Goal: Task Accomplishment & Management: Use online tool/utility

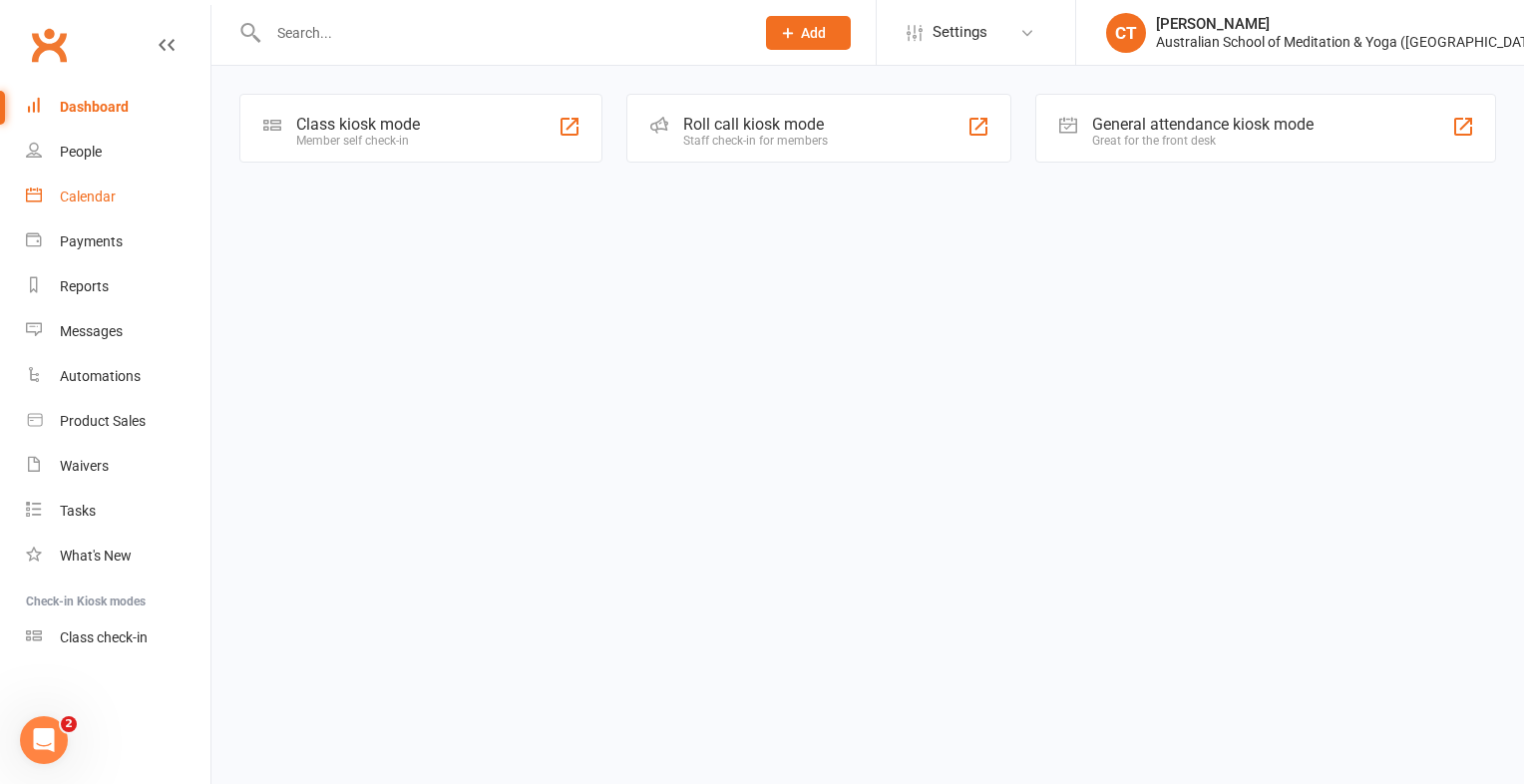
click at [107, 200] on div "Calendar" at bounding box center [88, 196] width 56 height 16
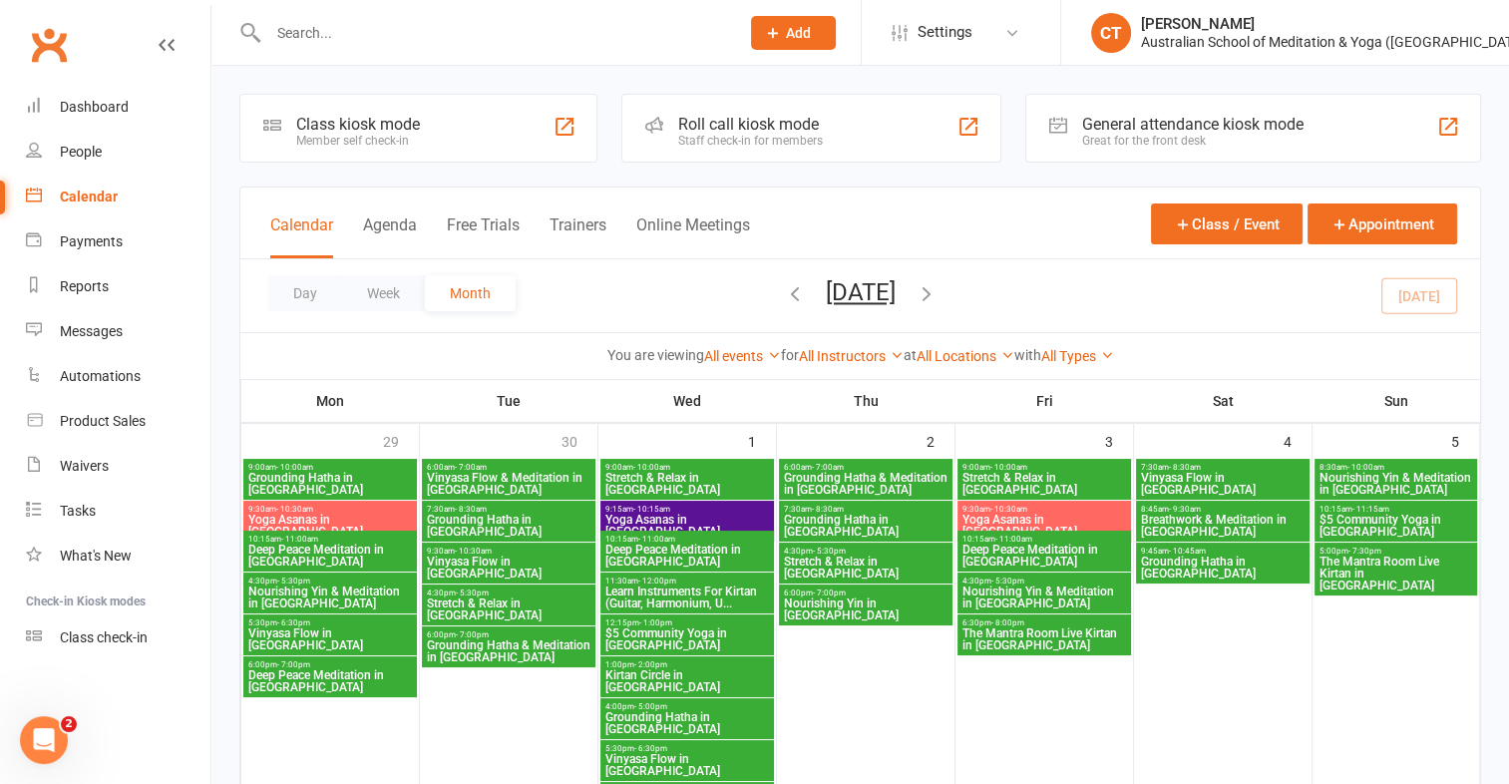
click at [296, 145] on div "Member self check-in" at bounding box center [358, 141] width 124 height 14
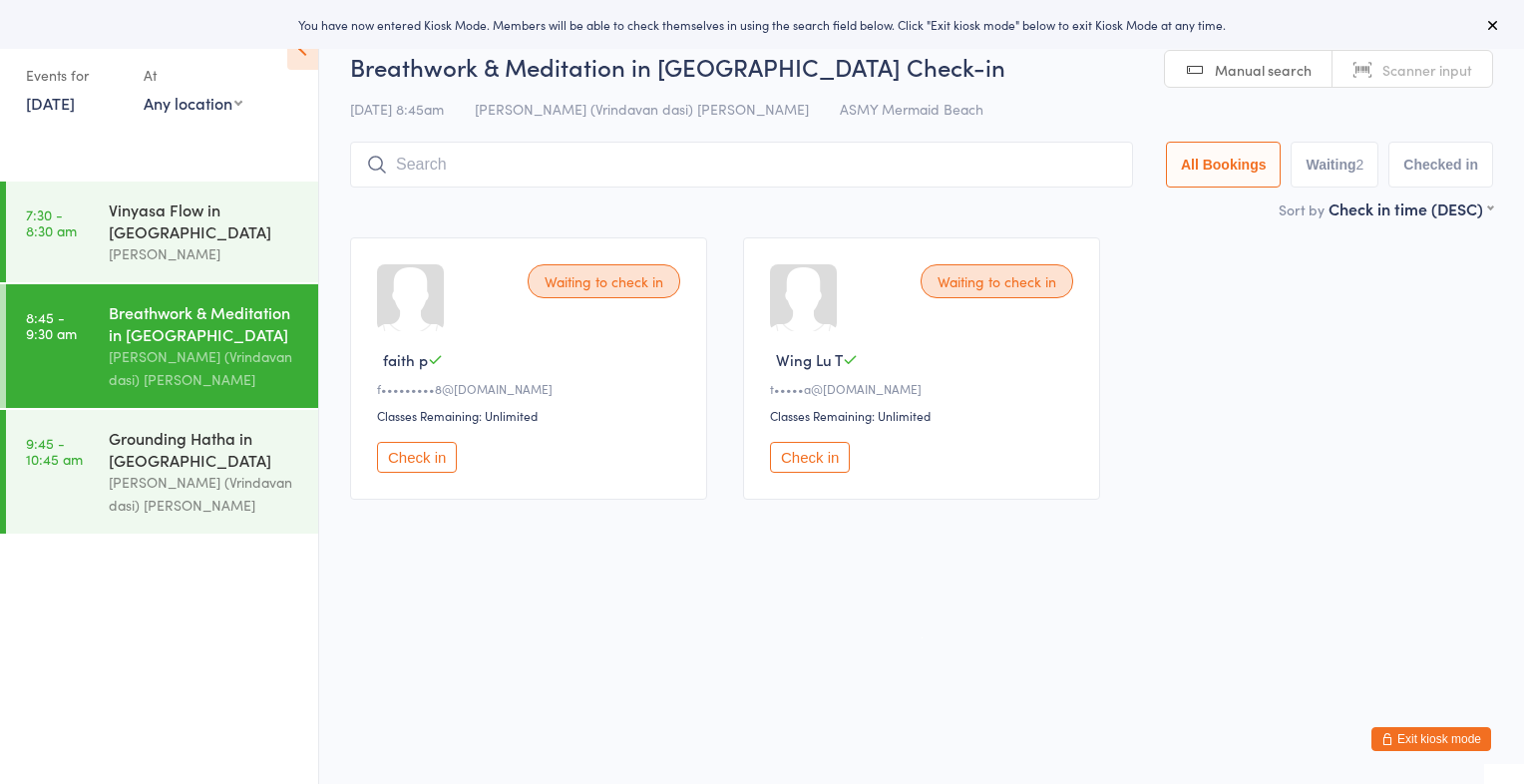
click at [75, 101] on link "[DATE]" at bounding box center [50, 103] width 49 height 22
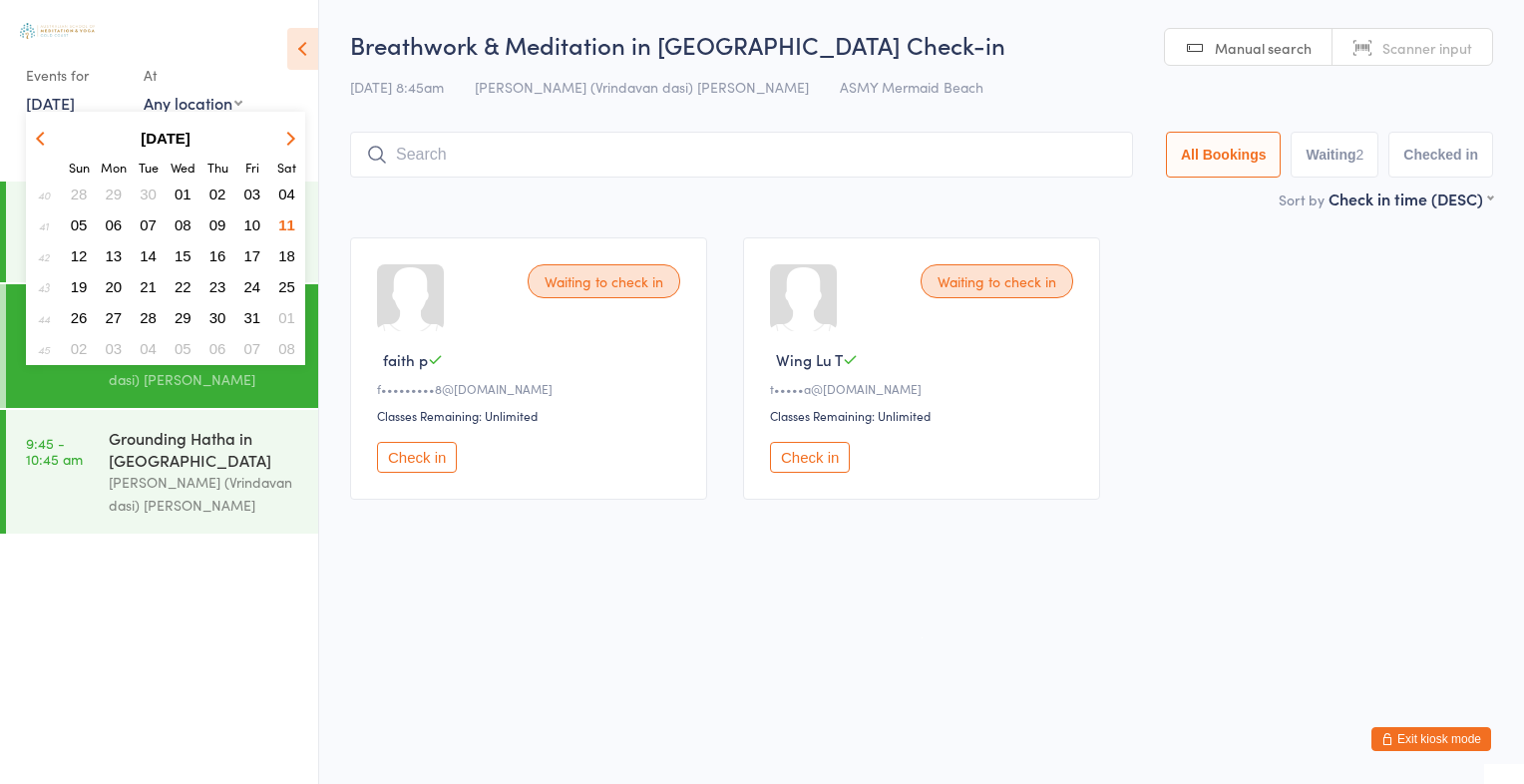
click at [184, 225] on span "08" at bounding box center [183, 224] width 17 height 17
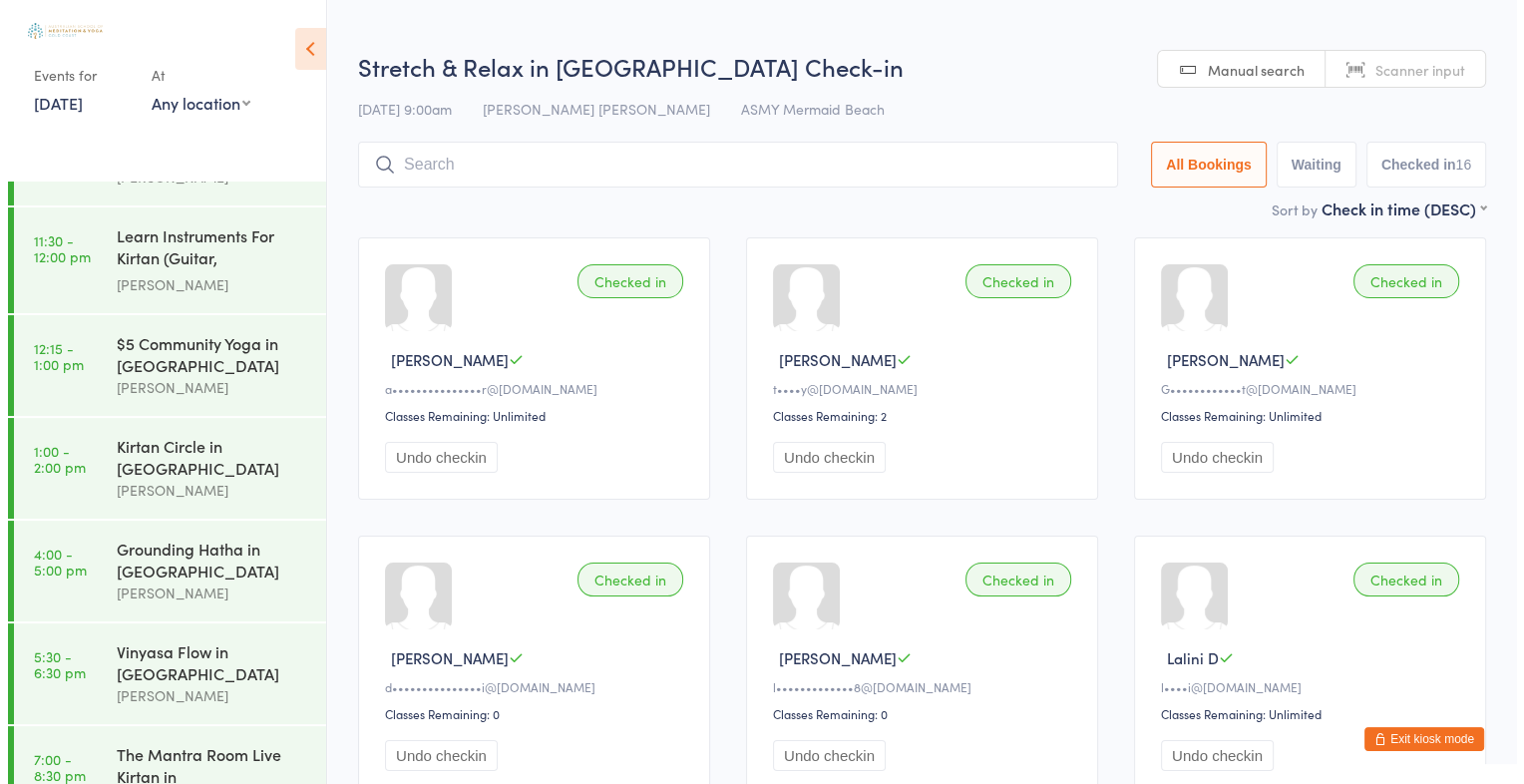
scroll to position [383, 0]
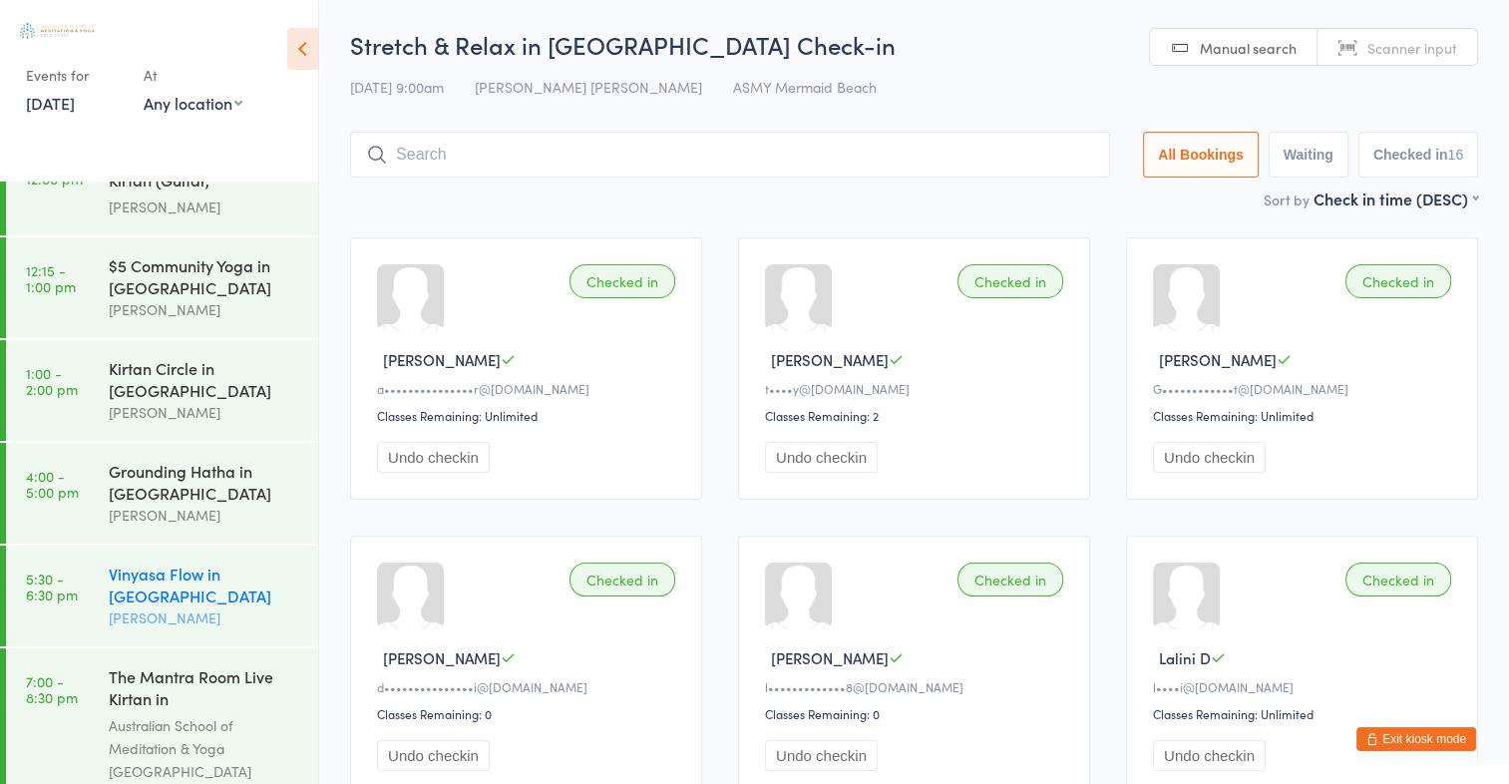
click at [182, 562] on div "Vinyasa Flow in [GEOGRAPHIC_DATA]" at bounding box center [205, 584] width 192 height 44
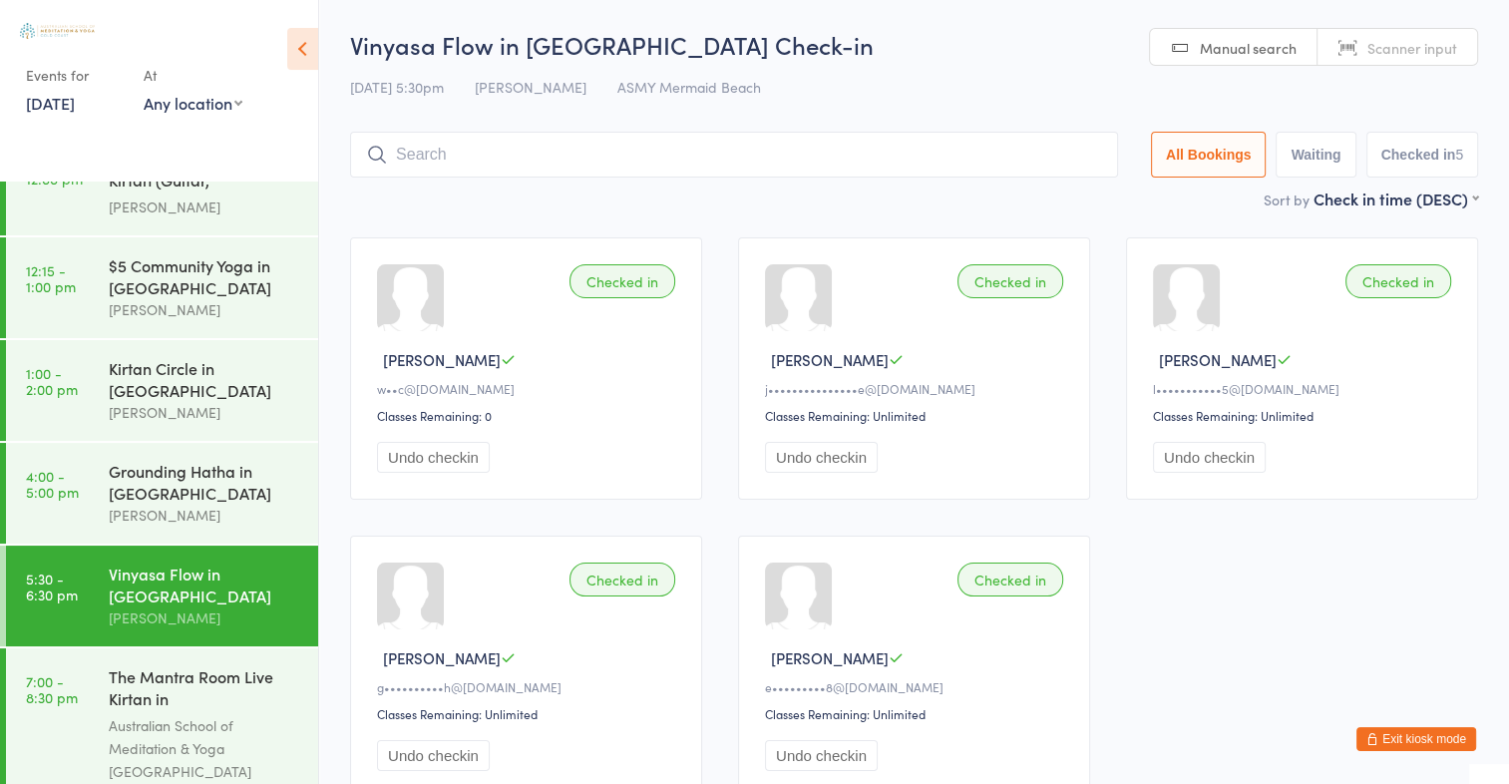
click at [40, 106] on link "8 Oct, 2025" at bounding box center [50, 103] width 49 height 22
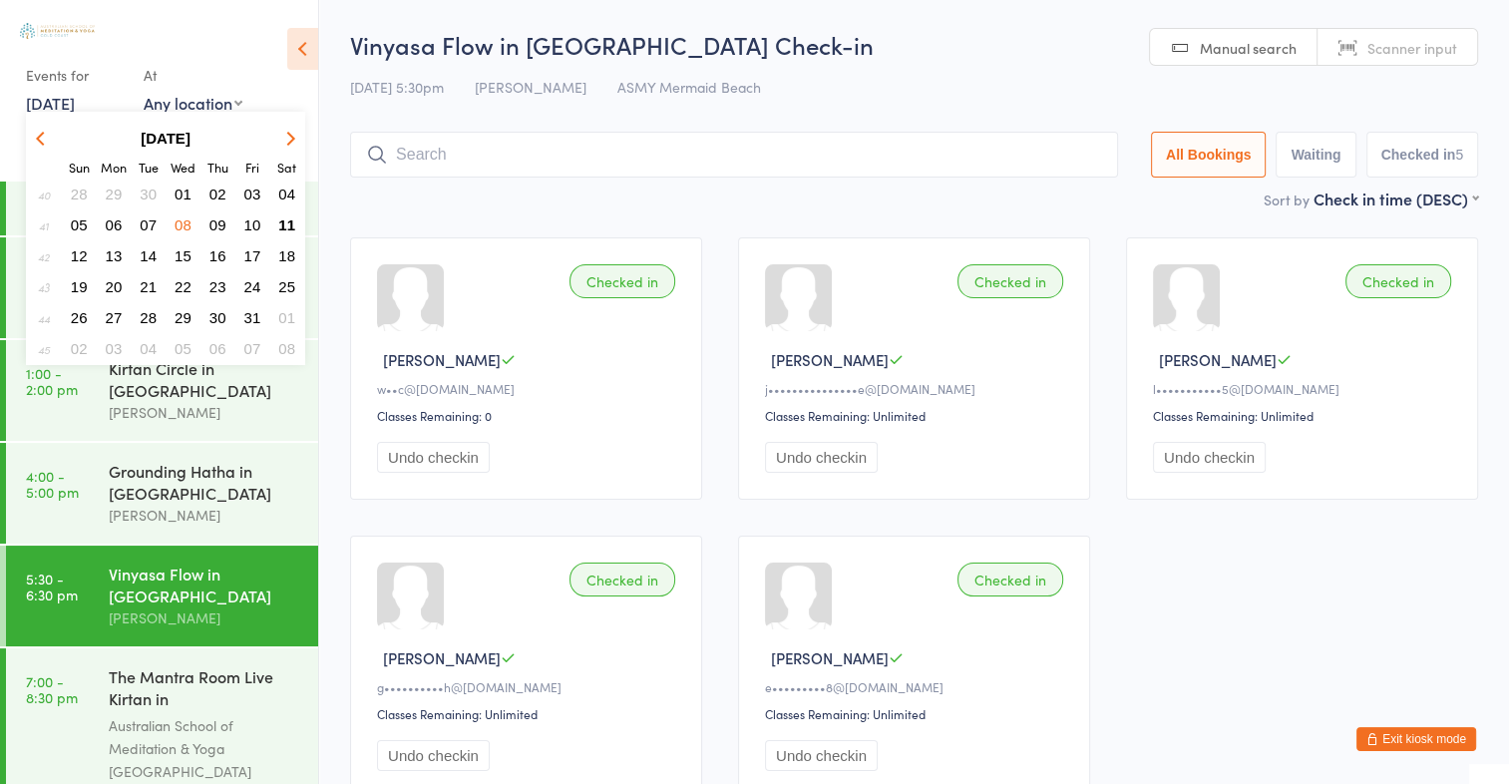
click at [289, 224] on span "11" at bounding box center [286, 224] width 17 height 17
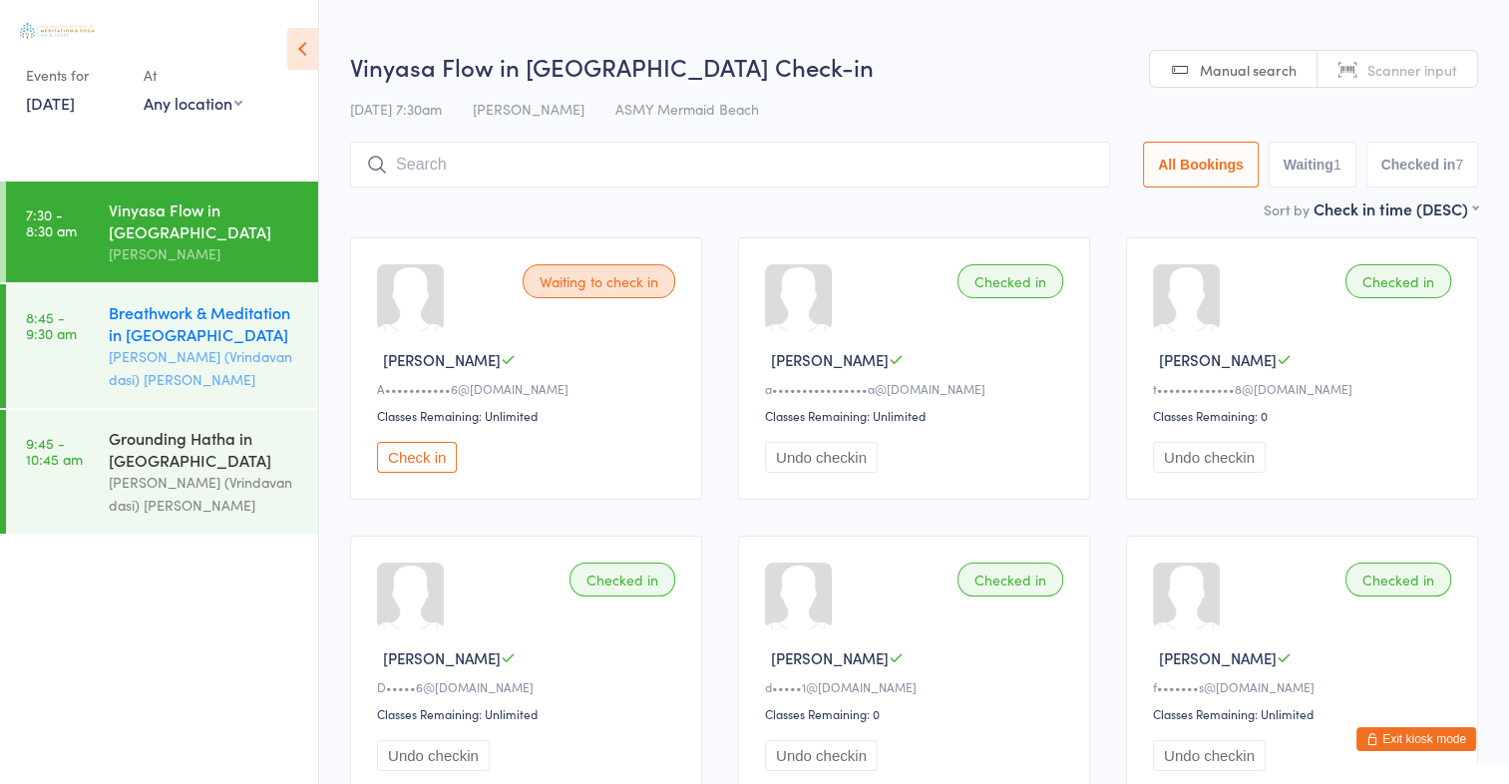
click at [199, 344] on div "Breathwork & Meditation in [GEOGRAPHIC_DATA]" at bounding box center [205, 323] width 192 height 44
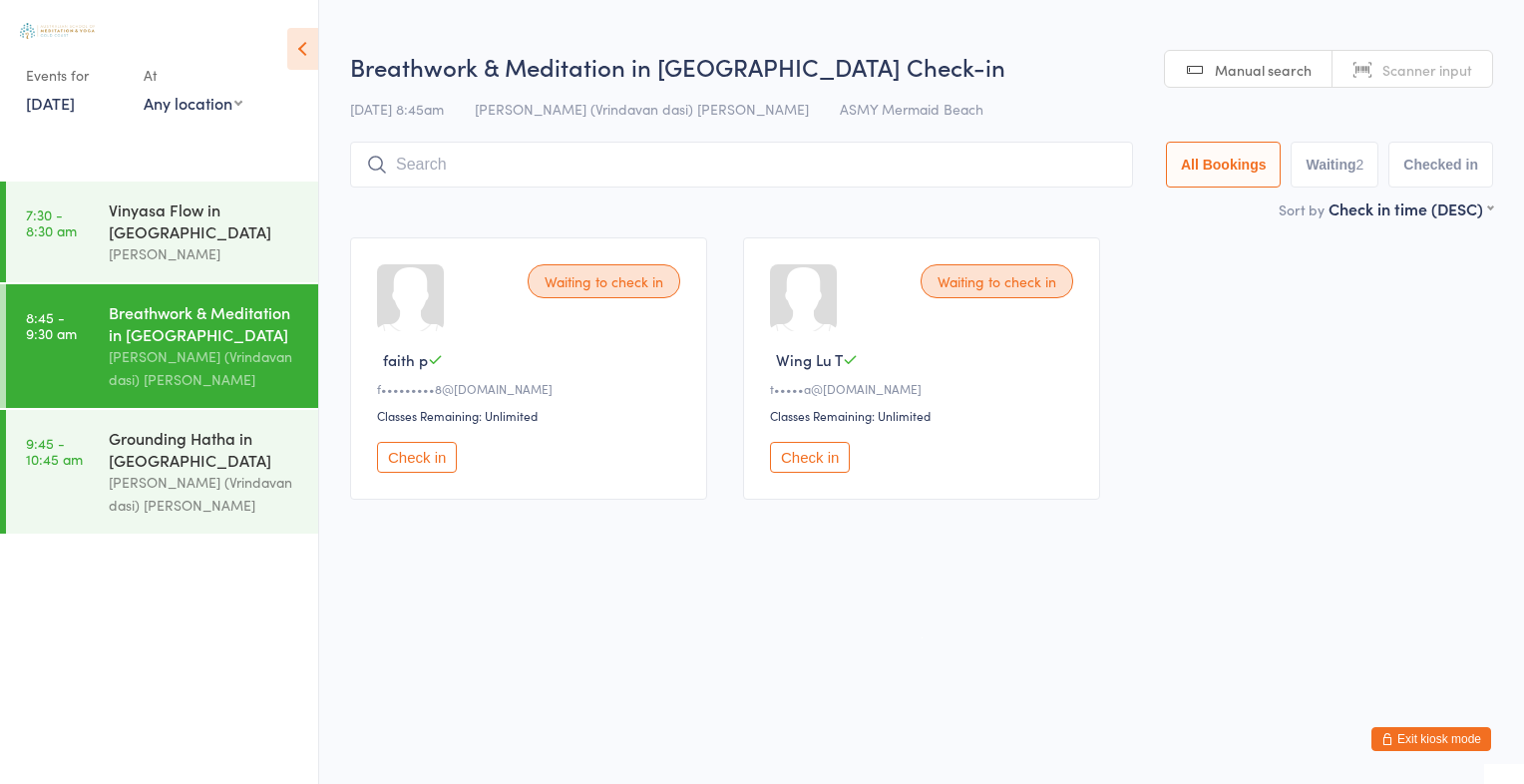
click at [1420, 84] on link "Scanner input" at bounding box center [1412, 70] width 160 height 38
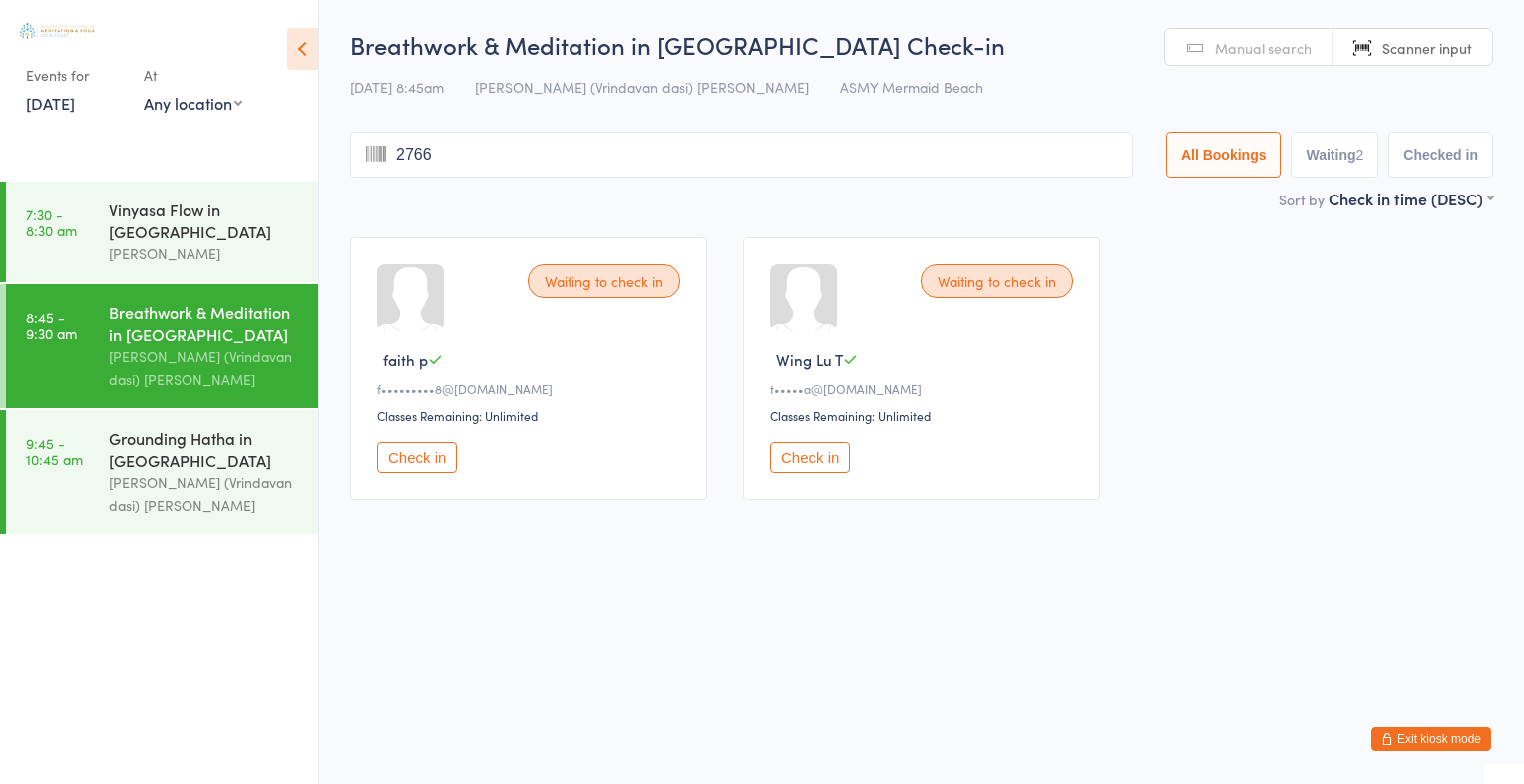
type input "2766"
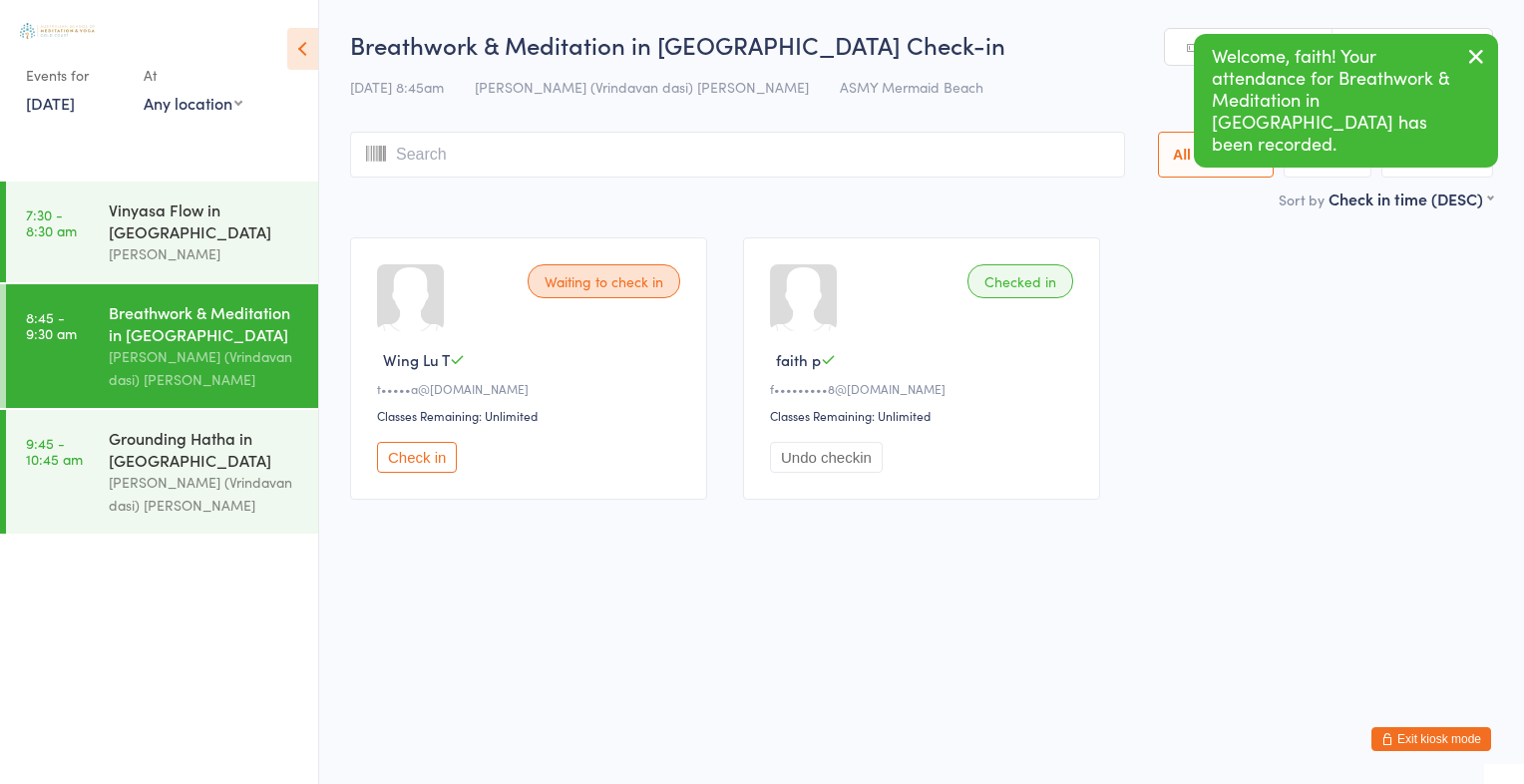
click at [1477, 55] on icon "button" at bounding box center [1476, 56] width 24 height 25
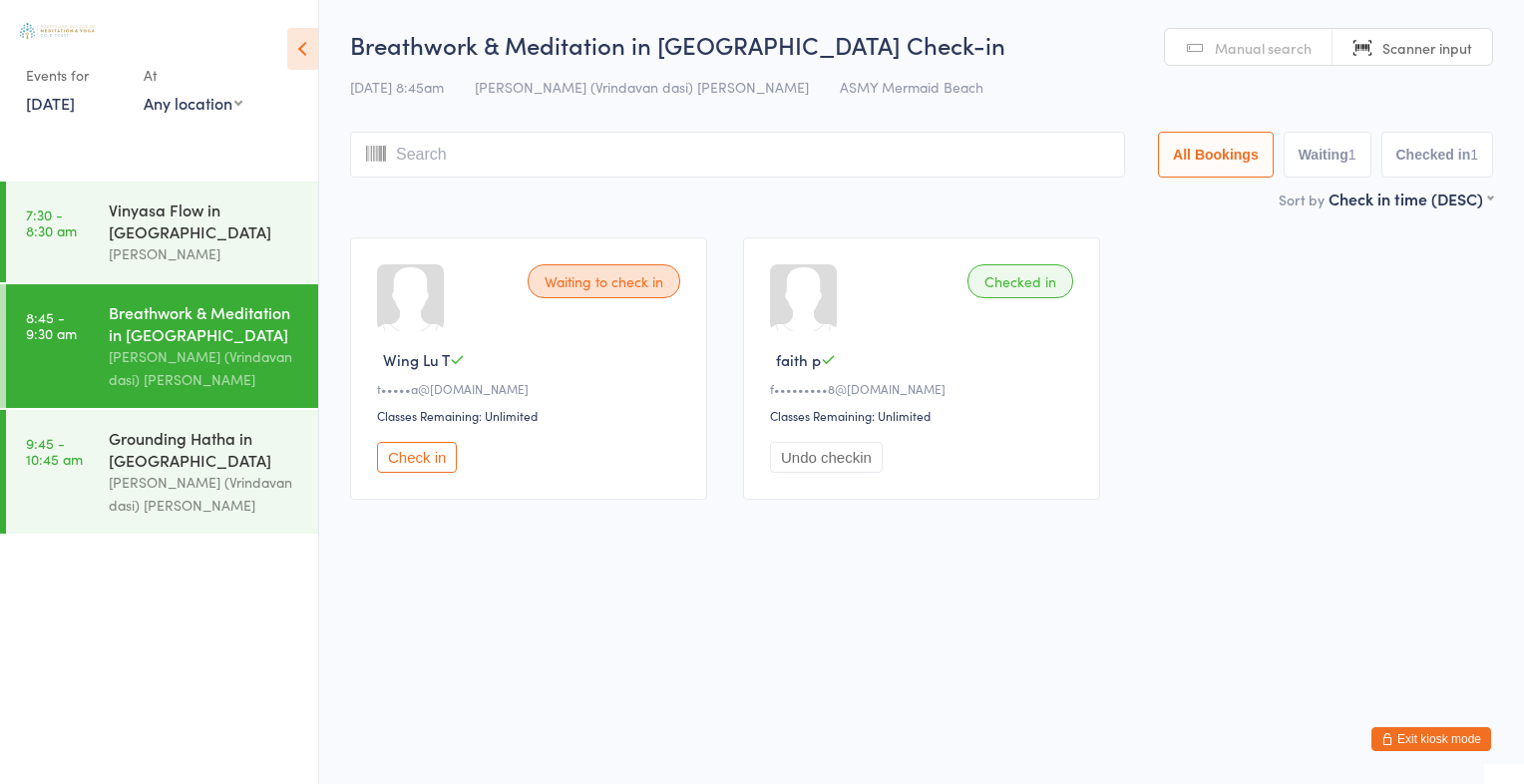
click at [458, 165] on input "search" at bounding box center [737, 155] width 775 height 46
type input "2754"
drag, startPoint x: 526, startPoint y: 174, endPoint x: 1034, endPoint y: 31, distance: 528.2
click at [1034, 31] on h2 "Breathwork & Meditation in Mermaid Beach Check-in" at bounding box center [921, 44] width 1143 height 33
click at [464, 149] on input "search" at bounding box center [741, 155] width 783 height 46
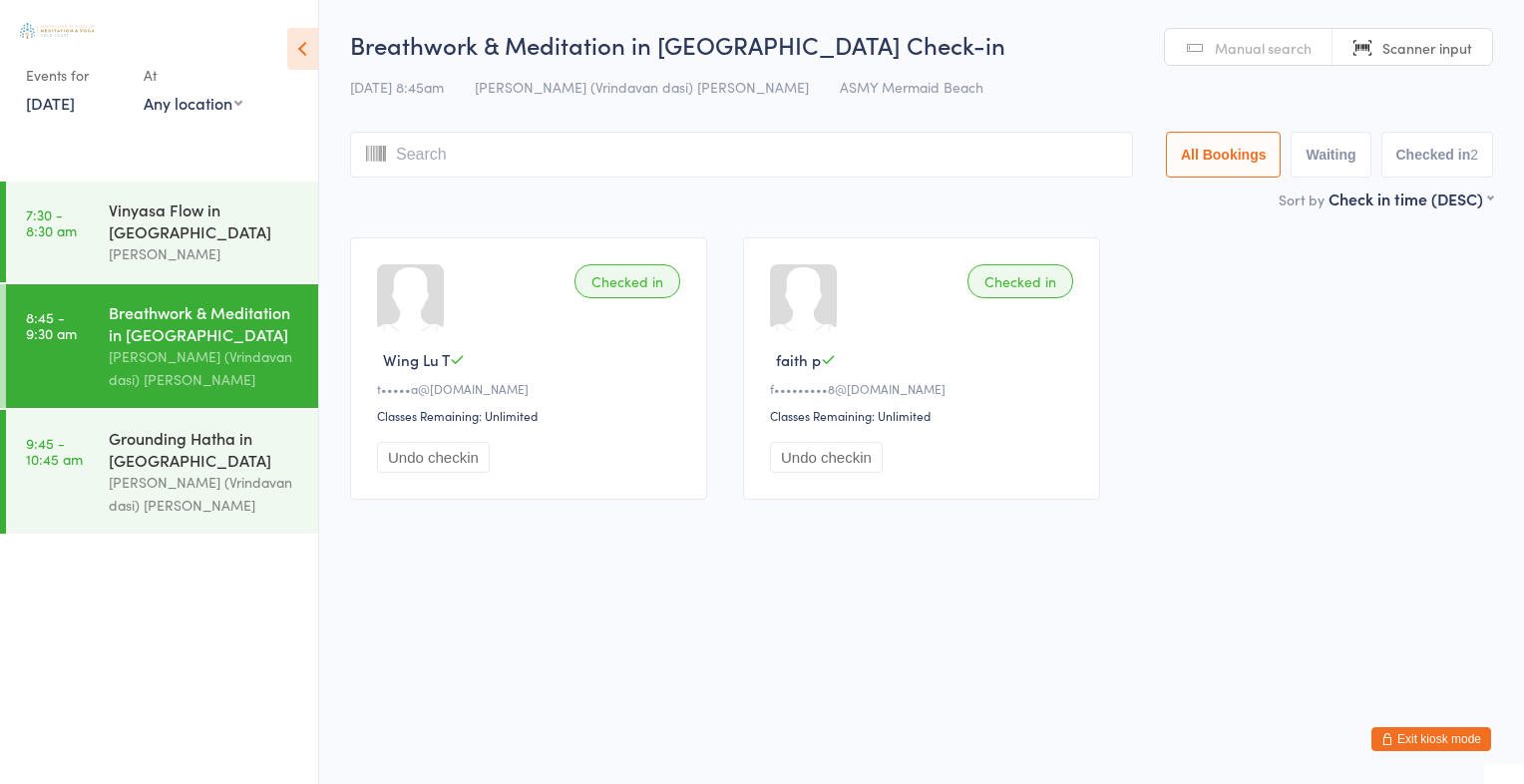
click at [1267, 50] on span "Manual search" at bounding box center [1263, 48] width 97 height 20
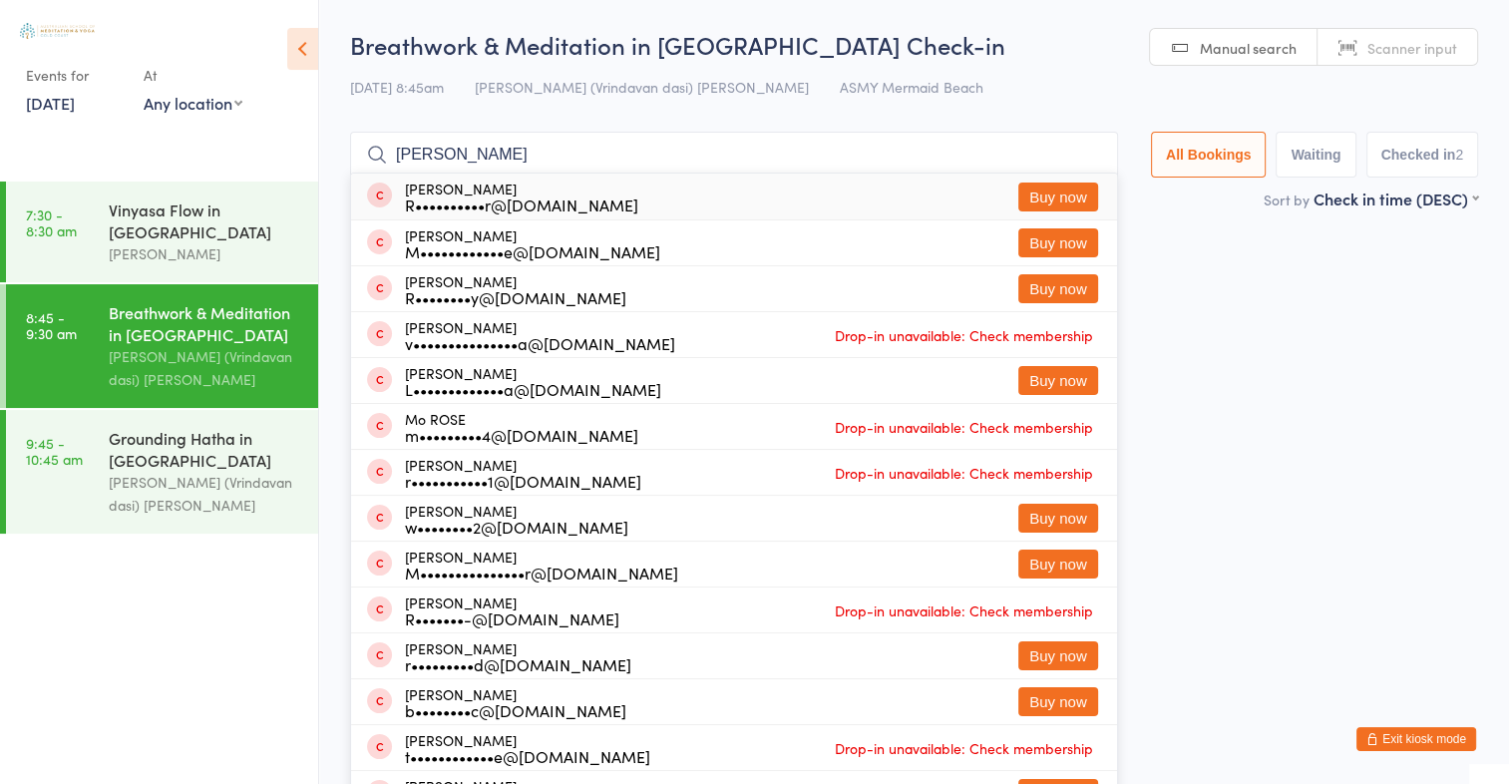
click at [714, 170] on input "rosann" at bounding box center [734, 155] width 768 height 46
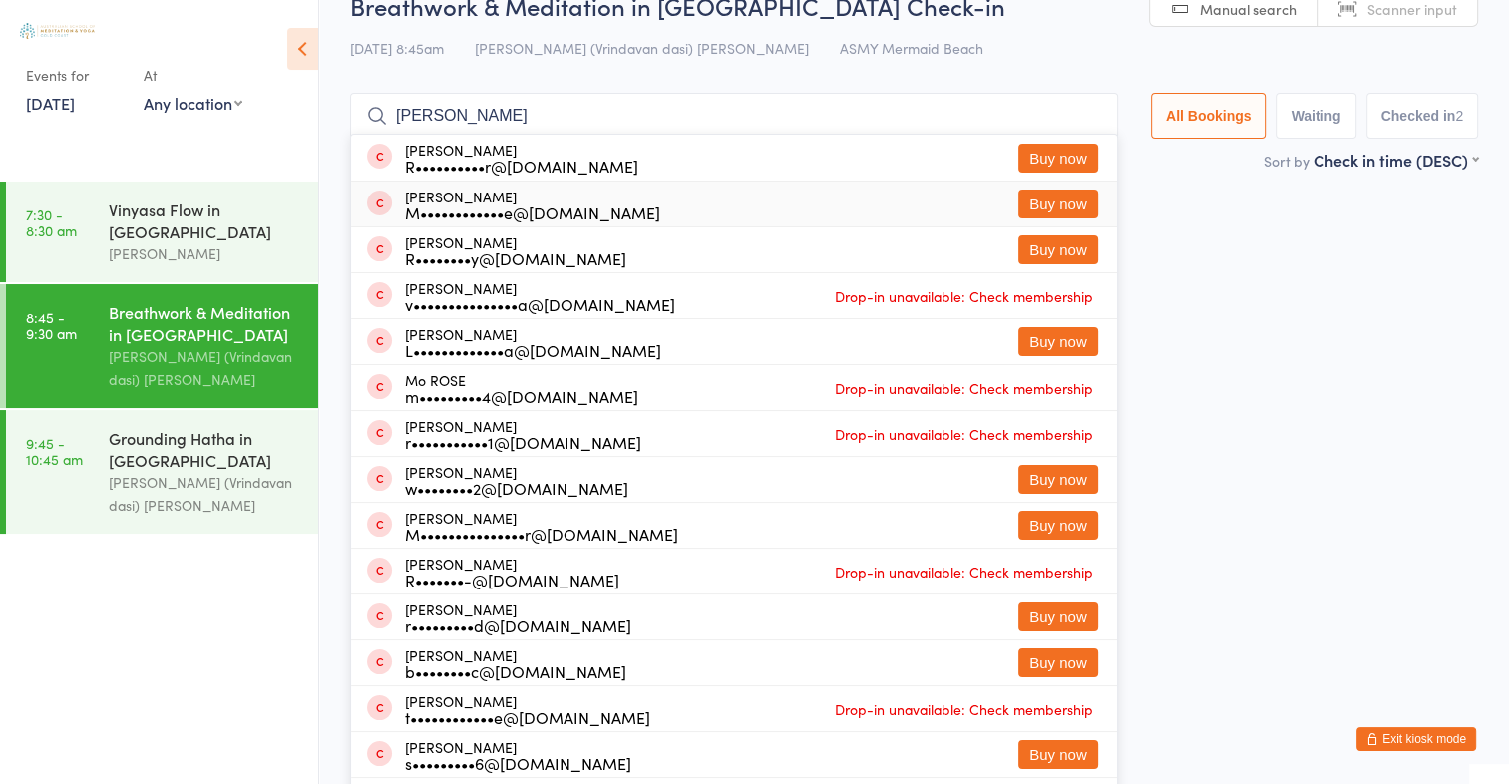
scroll to position [79, 0]
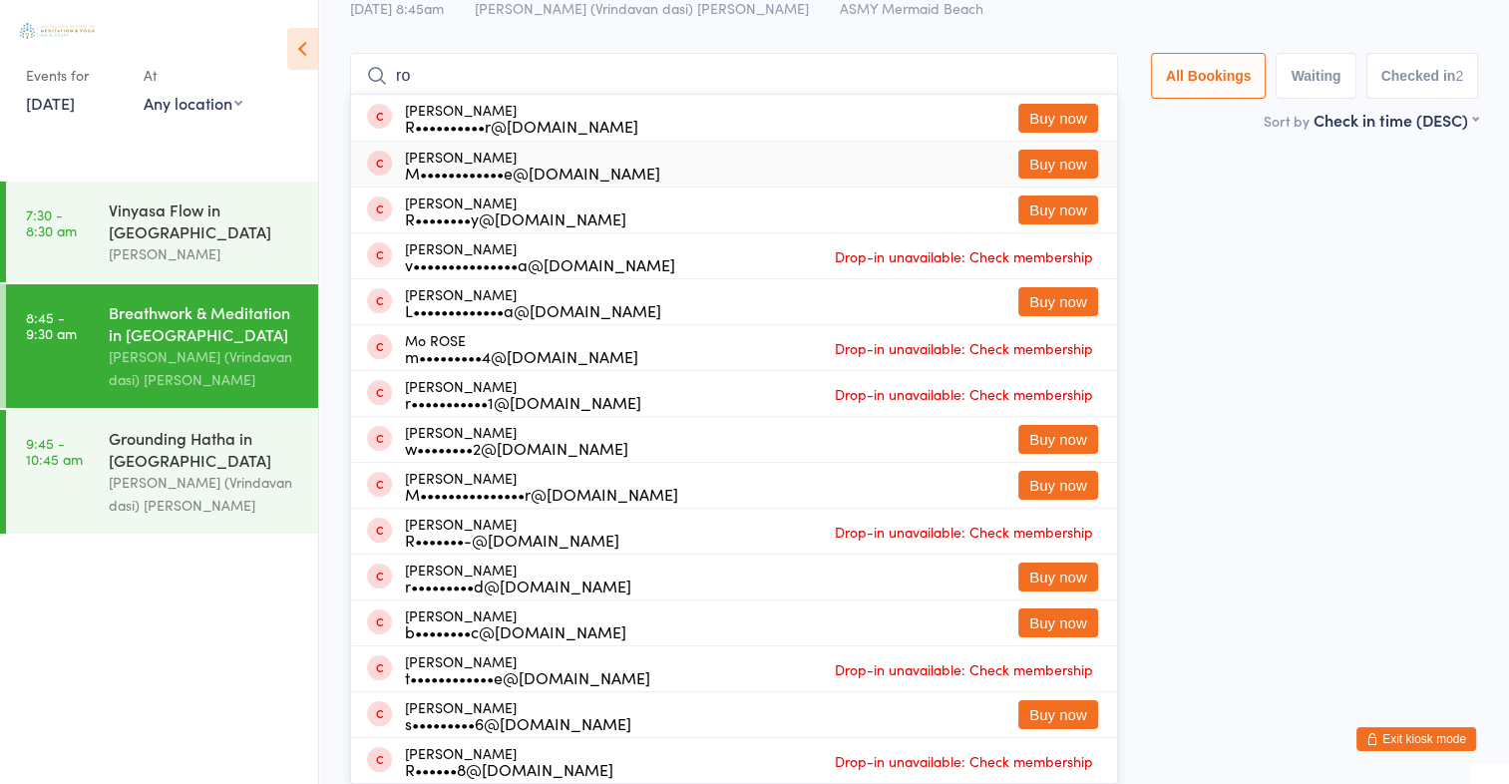
type input "r"
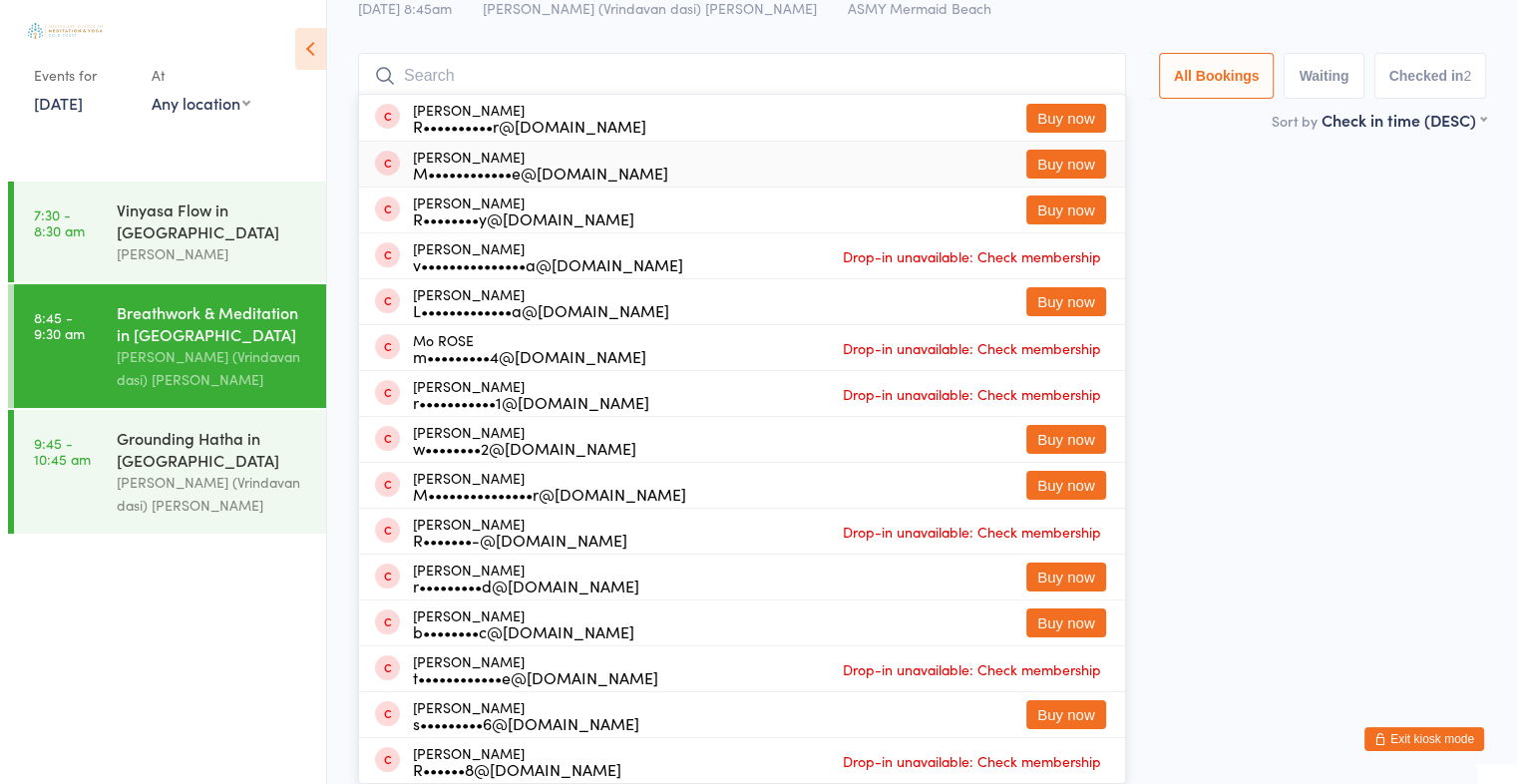
scroll to position [0, 0]
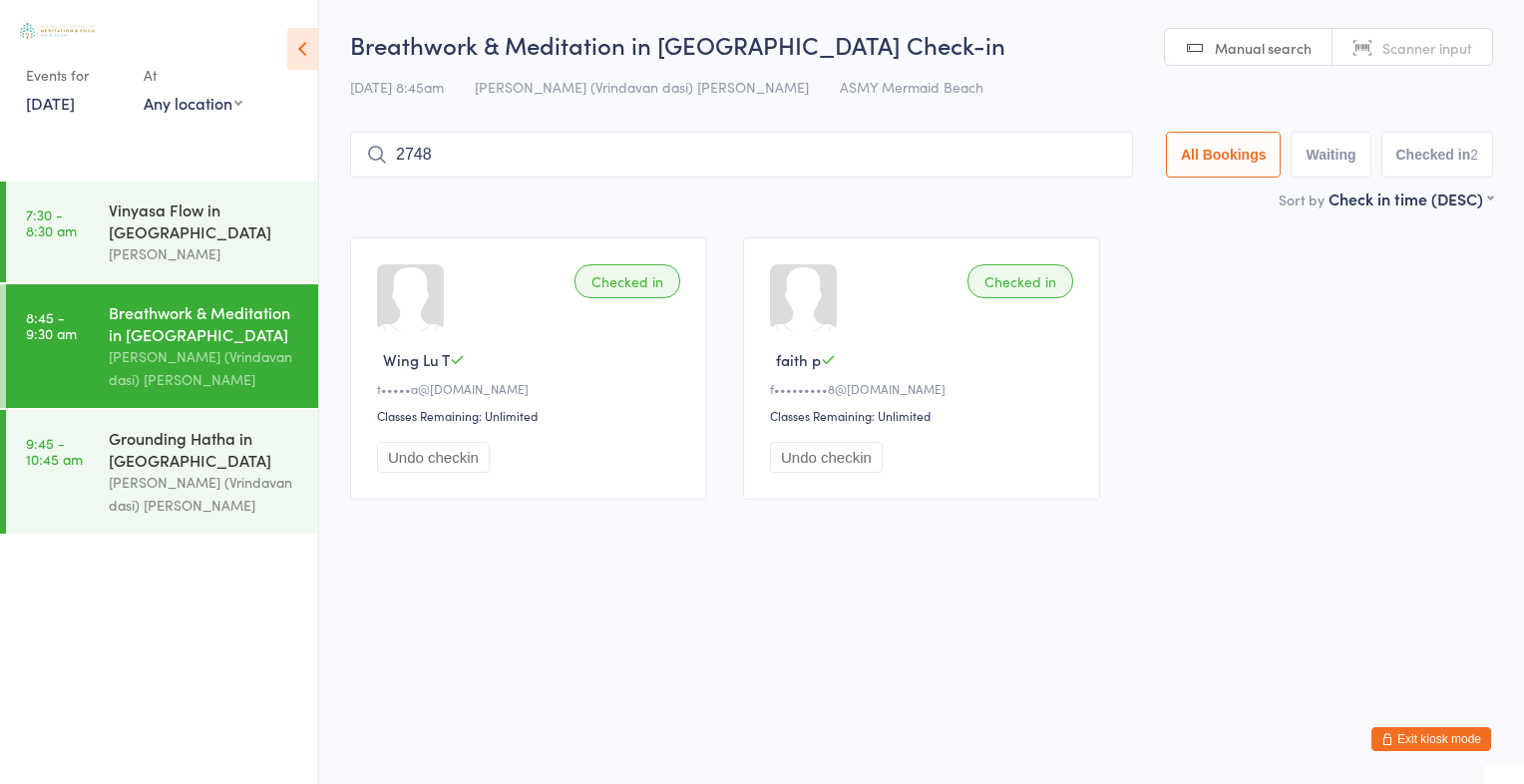
type input "2748"
click at [1098, 192] on button "Drop in" at bounding box center [1073, 197] width 80 height 29
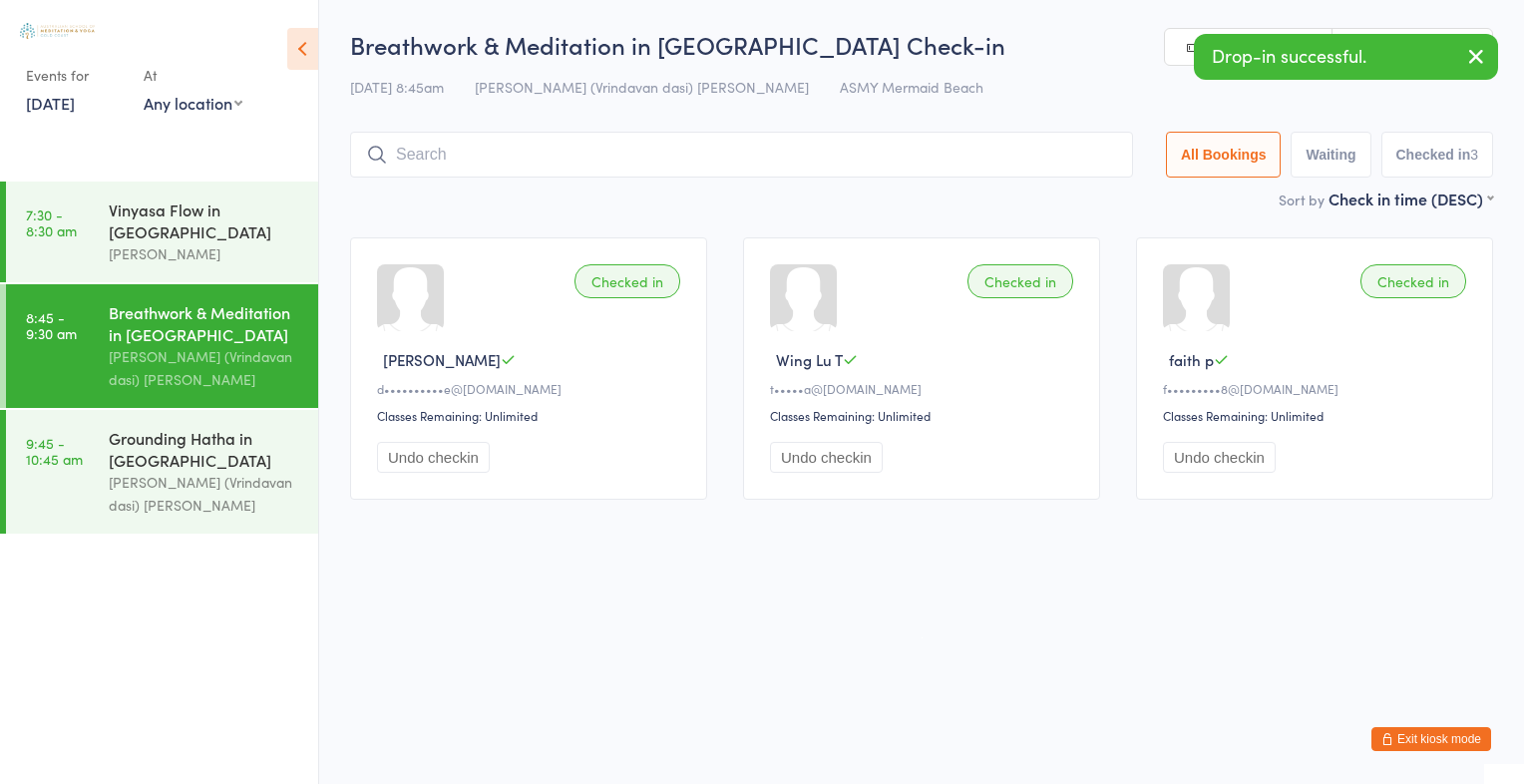
click at [1098, 192] on div "Sort by Check in time (DESC) First name (ASC) First name (DESC) Last name (ASC)…" at bounding box center [921, 198] width 1143 height 22
